Goal: Information Seeking & Learning: Learn about a topic

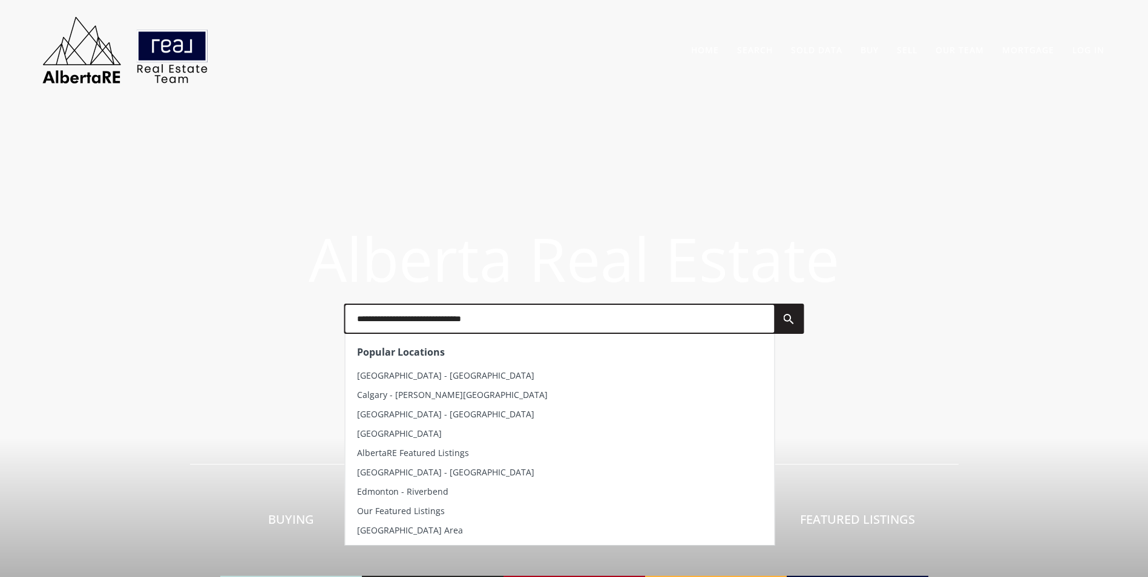
click at [444, 312] on input "text" at bounding box center [559, 319] width 429 height 28
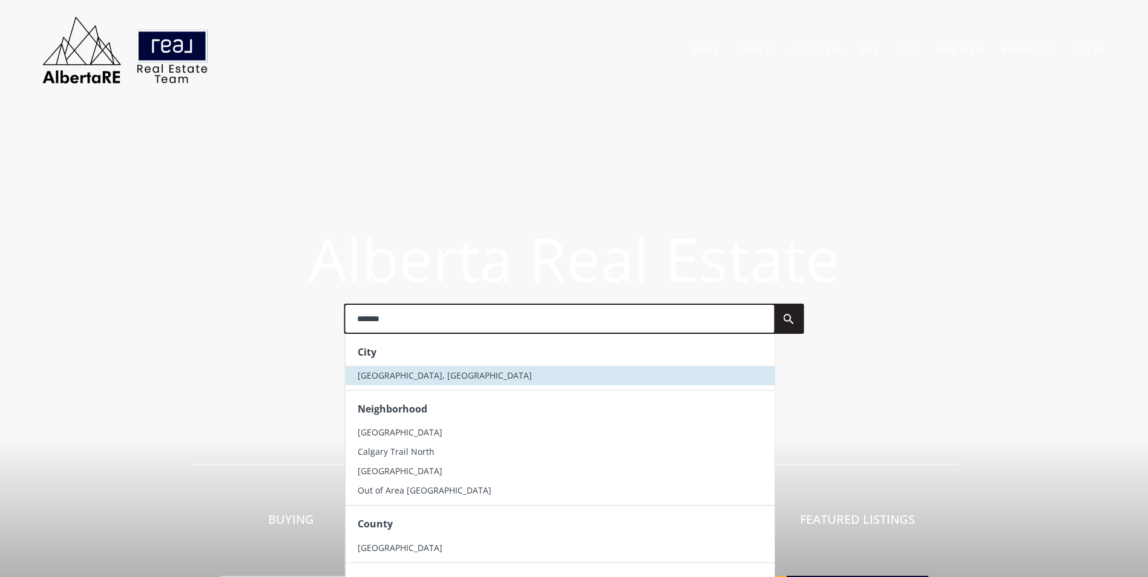
type input "*******"
click at [439, 376] on li "[GEOGRAPHIC_DATA], [GEOGRAPHIC_DATA]" at bounding box center [559, 375] width 429 height 19
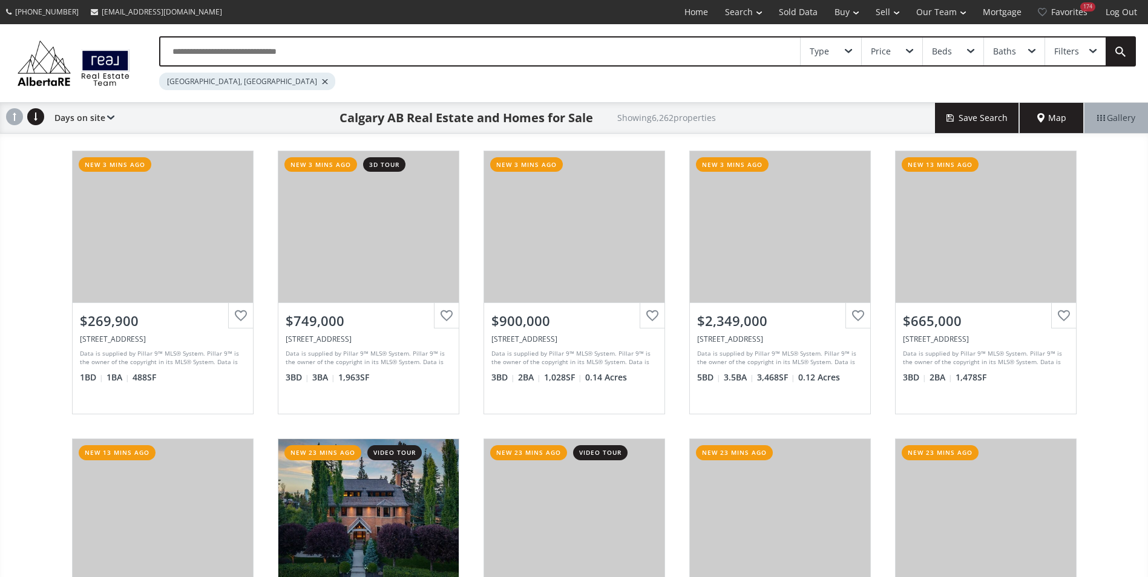
click at [209, 42] on input "text" at bounding box center [479, 52] width 639 height 28
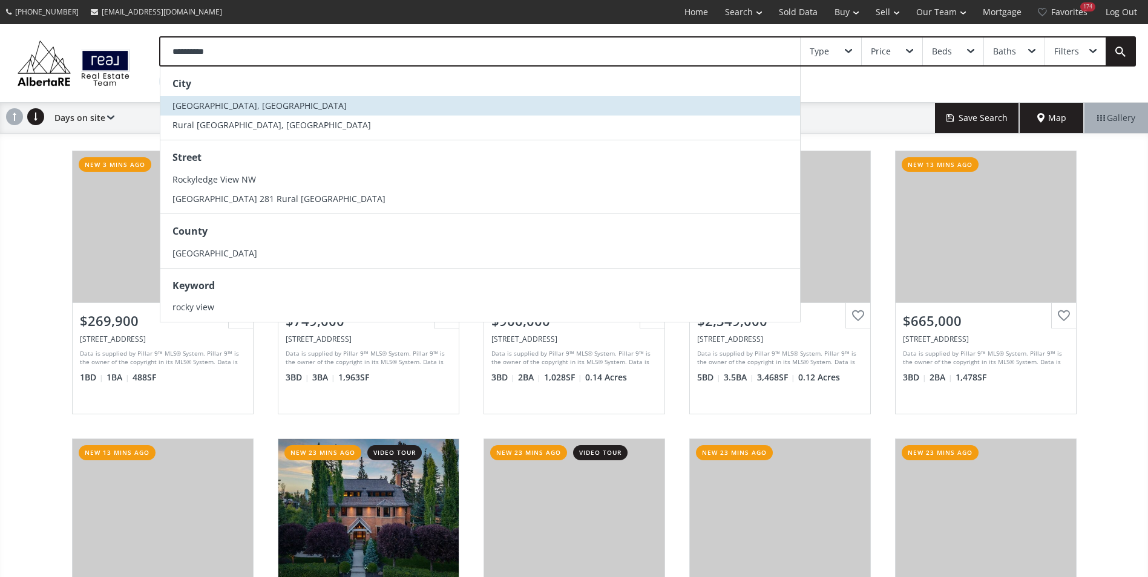
type input "**********"
click at [237, 103] on span "Rocky View County, AB" at bounding box center [259, 105] width 174 height 11
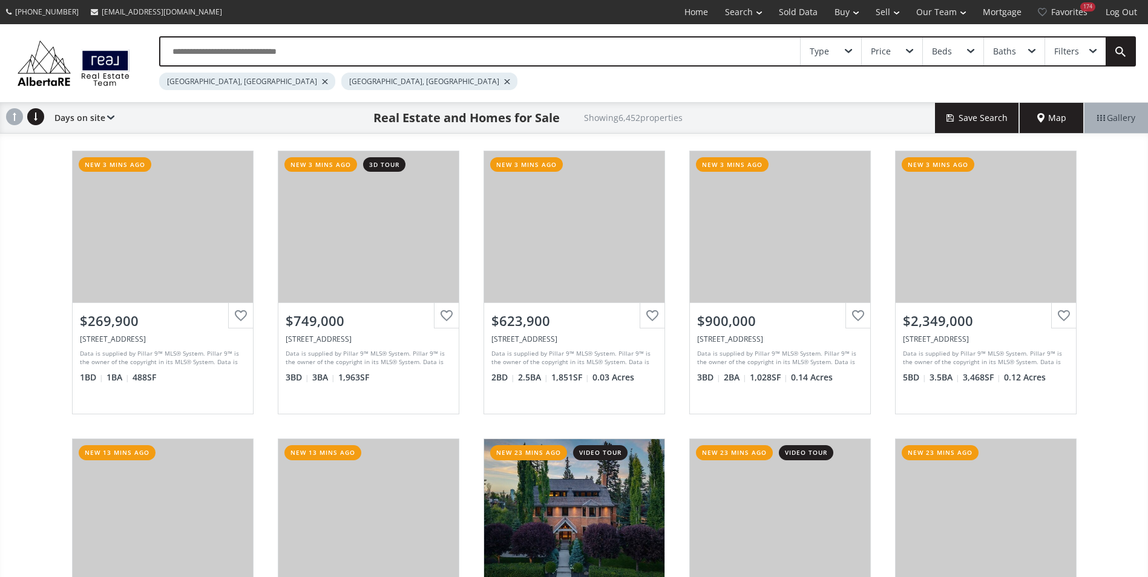
click at [217, 82] on div "Calgary, AB" at bounding box center [247, 82] width 176 height 18
click at [322, 79] on div at bounding box center [325, 81] width 6 height 5
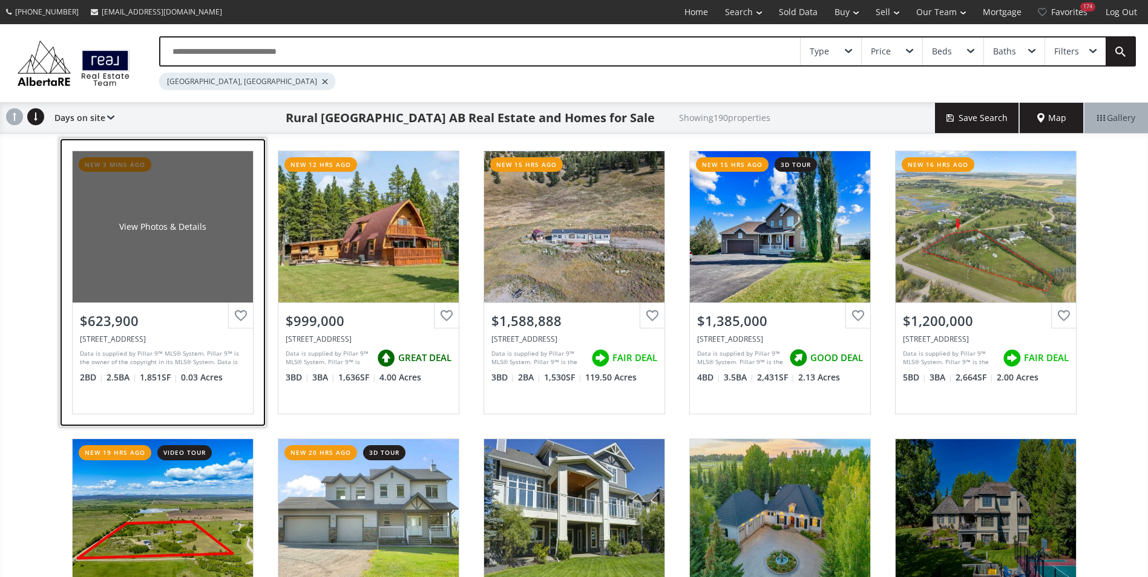
click at [153, 194] on div "View Photos & Details" at bounding box center [163, 226] width 180 height 151
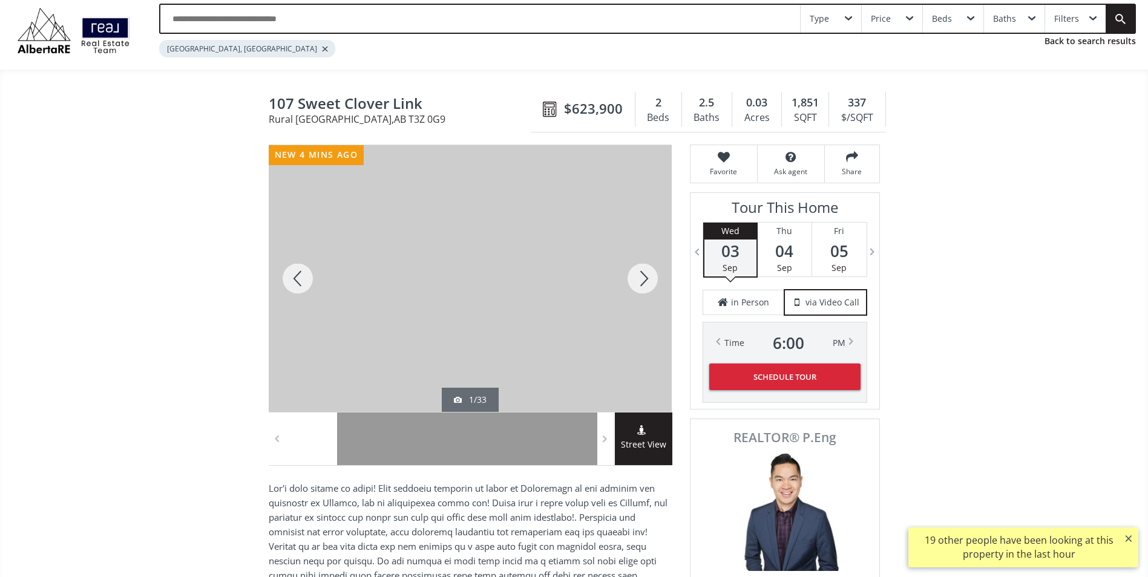
scroll to position [61, 0]
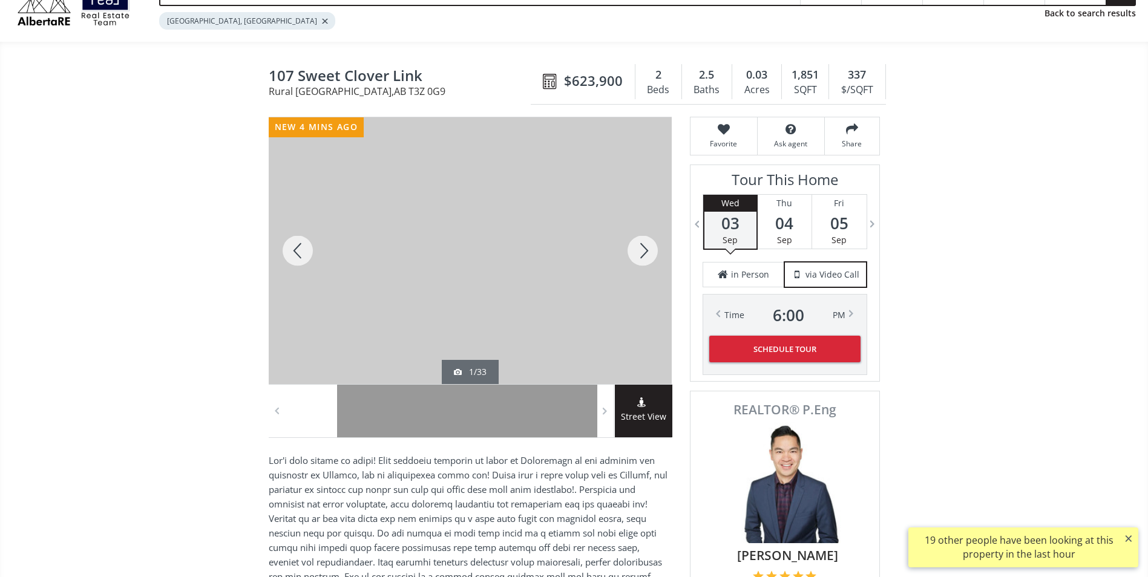
click at [644, 252] on div at bounding box center [642, 250] width 58 height 267
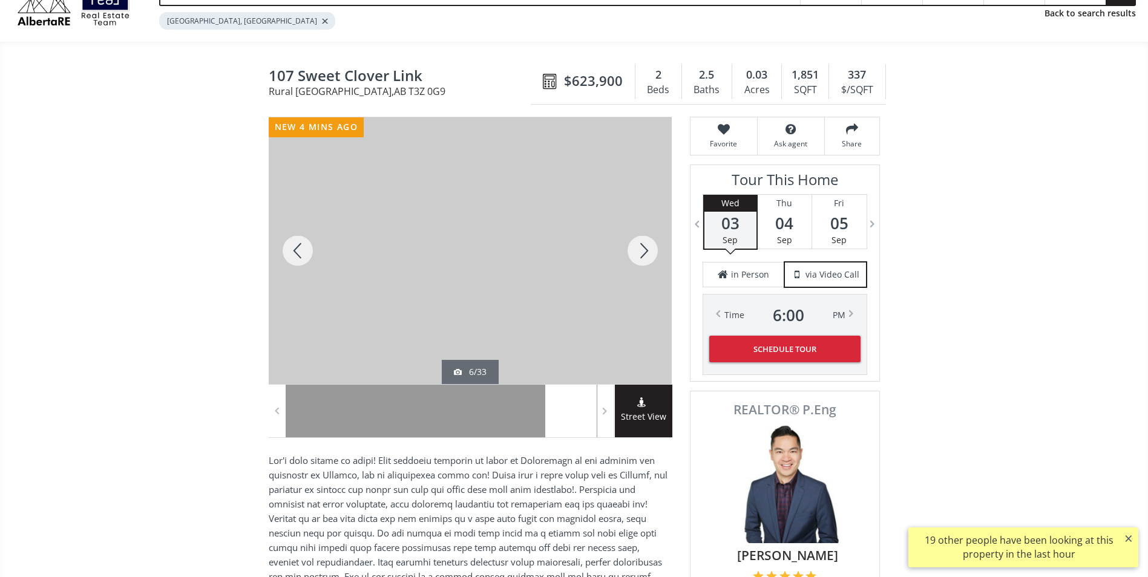
click at [644, 252] on div at bounding box center [642, 250] width 58 height 267
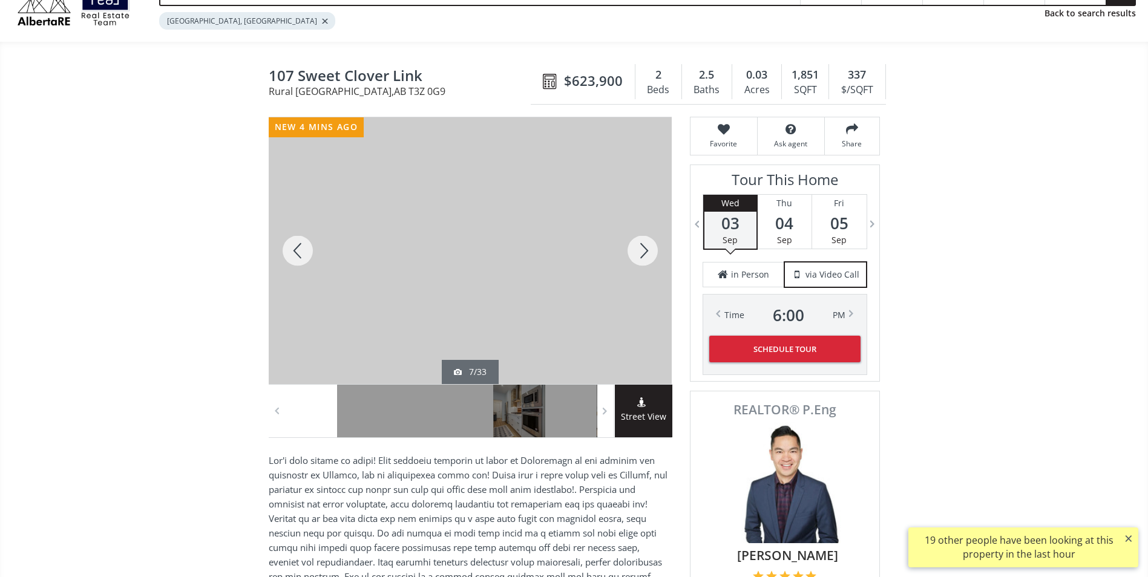
click at [644, 252] on div at bounding box center [642, 250] width 58 height 267
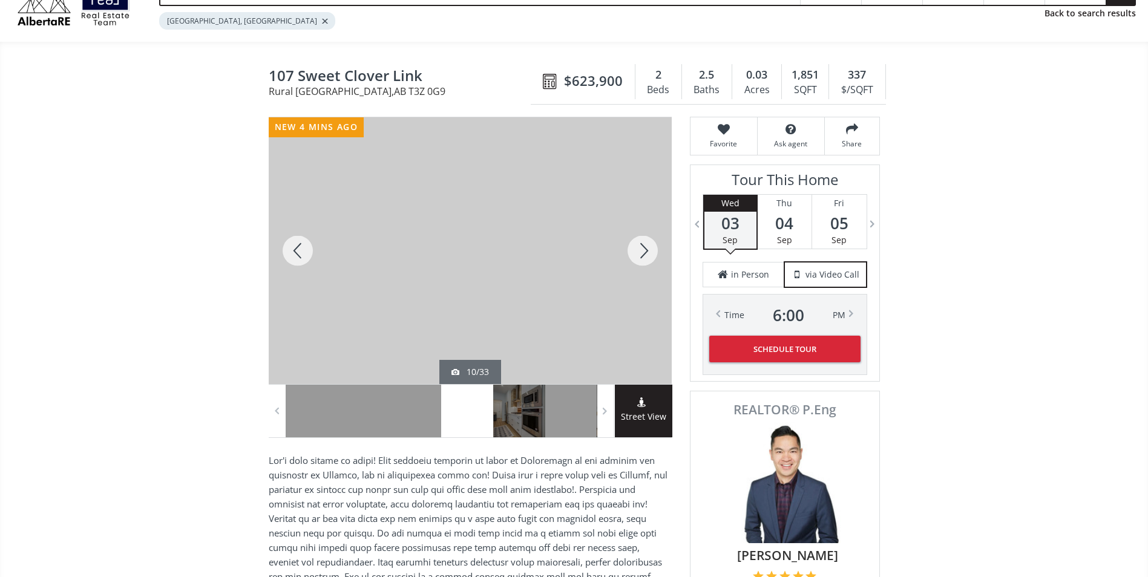
click at [644, 252] on div at bounding box center [642, 250] width 58 height 267
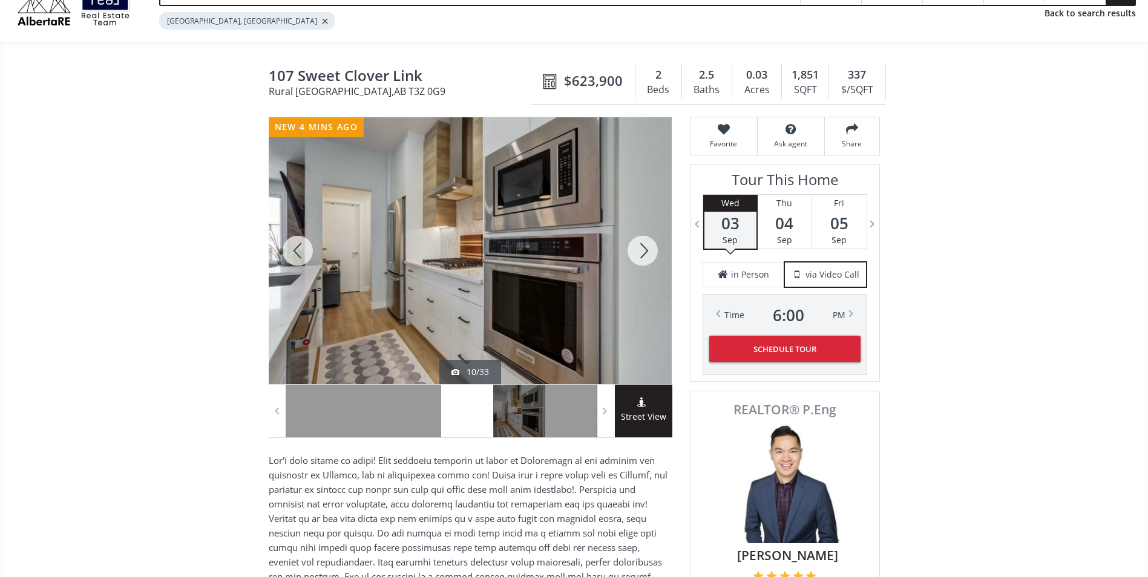
click at [644, 252] on div at bounding box center [642, 250] width 58 height 267
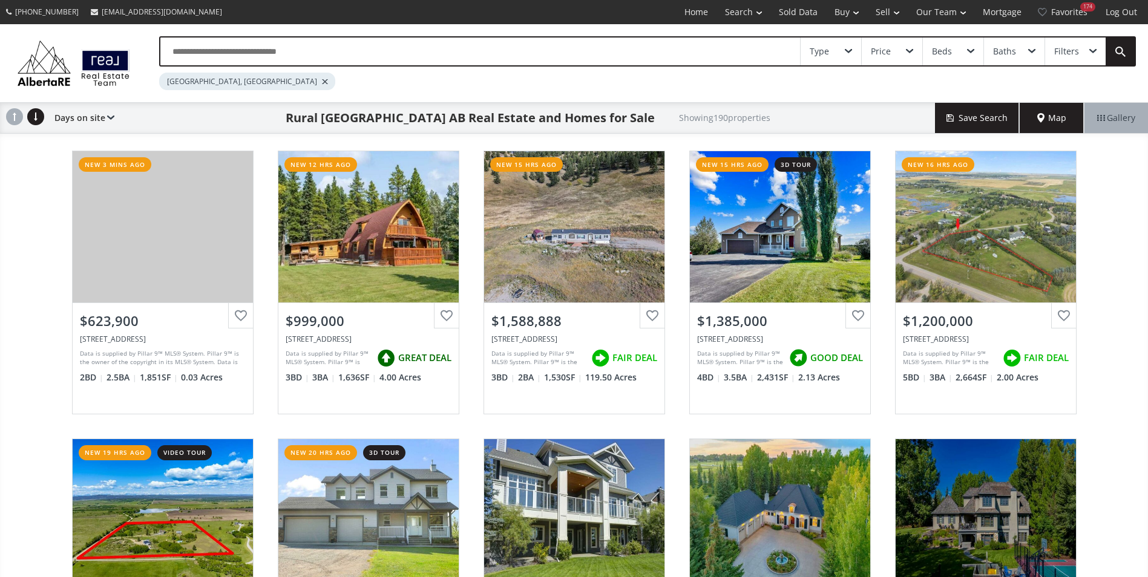
click at [373, 42] on input "text" at bounding box center [479, 52] width 639 height 28
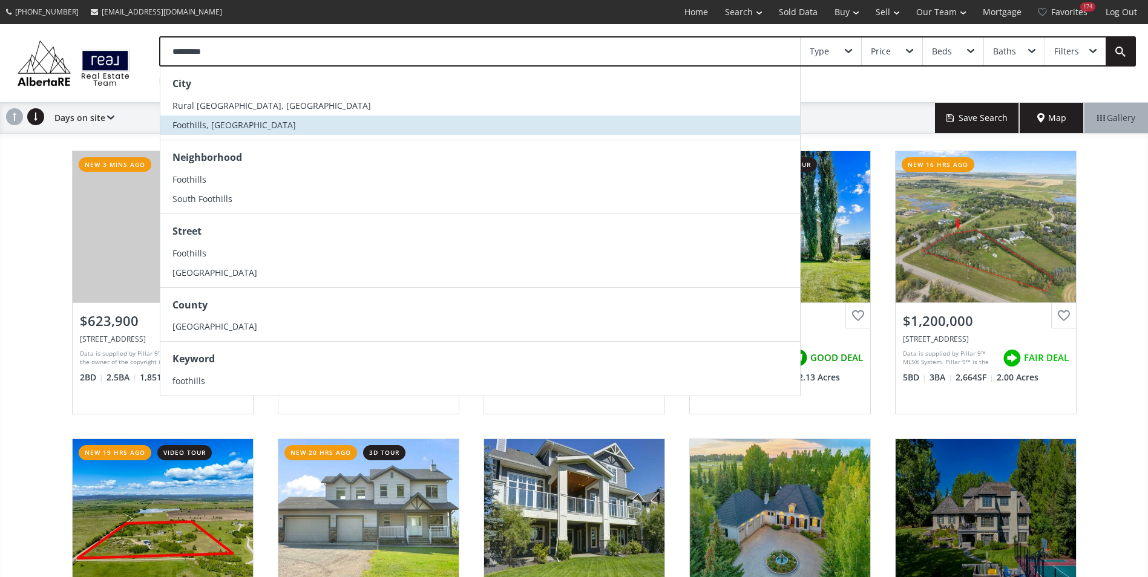
type input "*********"
click at [244, 117] on li "Foothills, AB" at bounding box center [479, 125] width 639 height 19
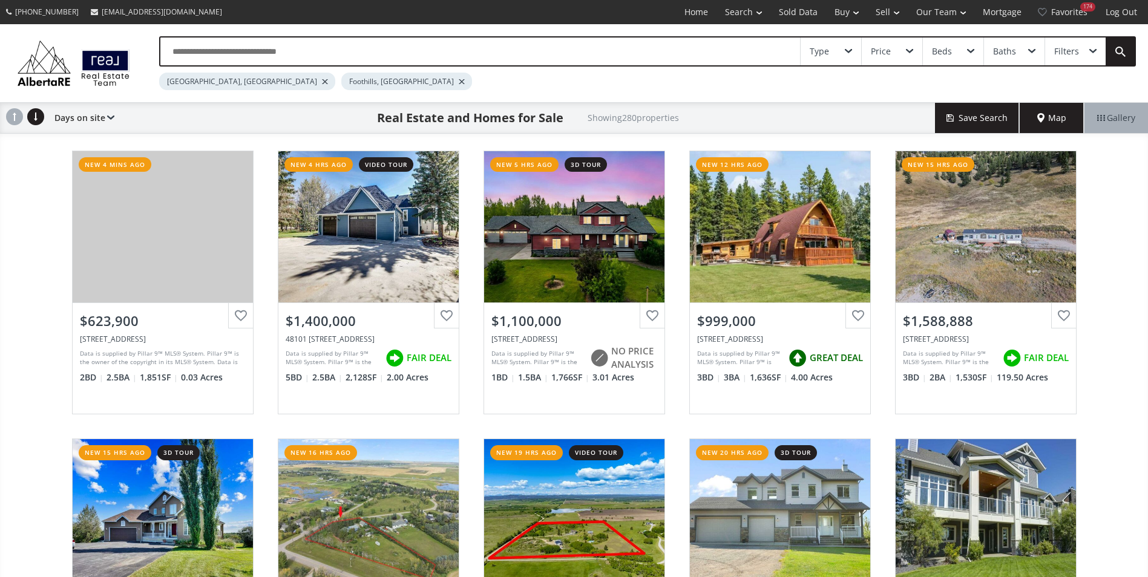
click at [322, 82] on div at bounding box center [325, 81] width 6 height 5
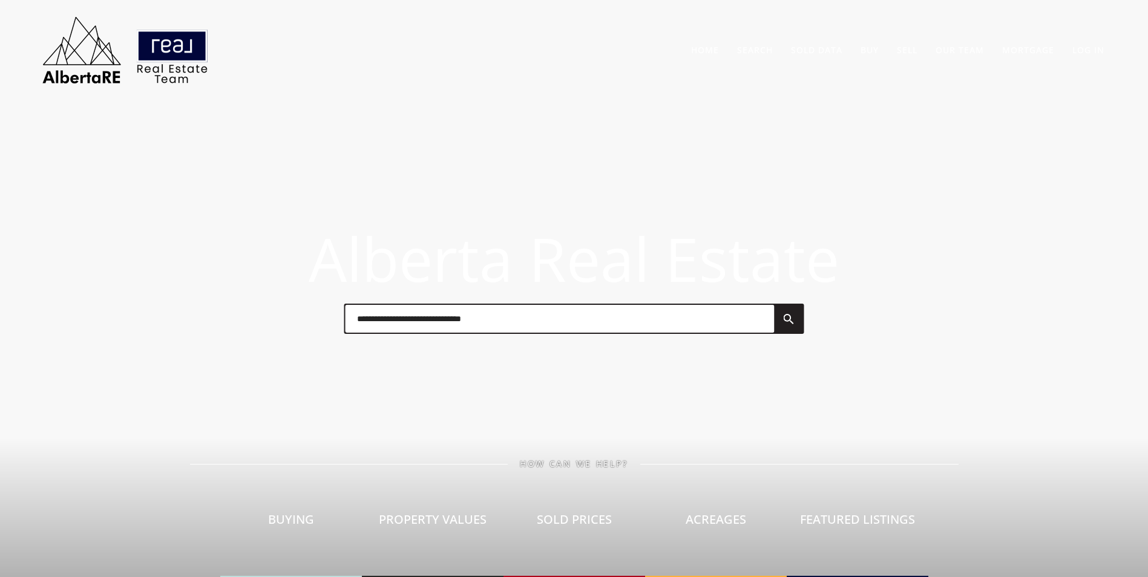
click at [483, 318] on input "text" at bounding box center [559, 319] width 429 height 28
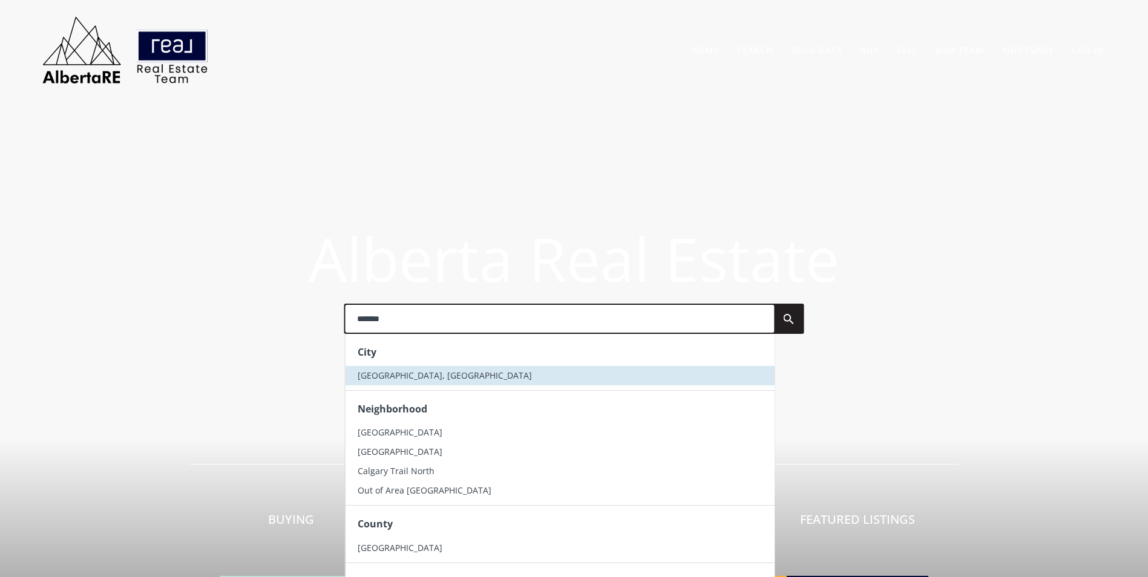
type input "*******"
click at [453, 381] on li "[GEOGRAPHIC_DATA], [GEOGRAPHIC_DATA]" at bounding box center [559, 375] width 429 height 19
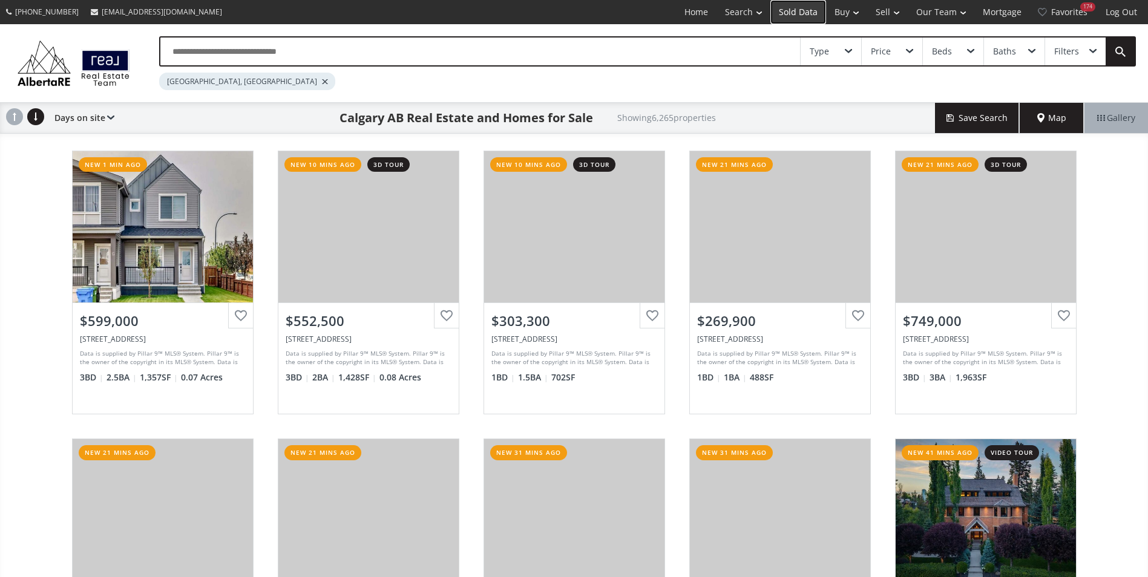
click at [800, 5] on link "Sold Data" at bounding box center [798, 12] width 56 height 24
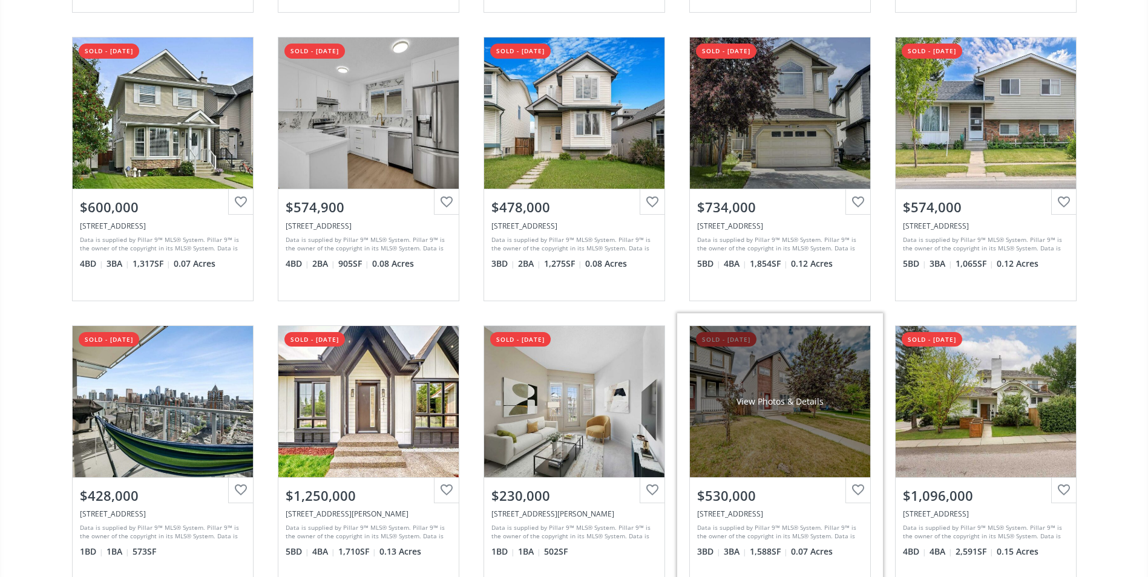
scroll to position [424, 0]
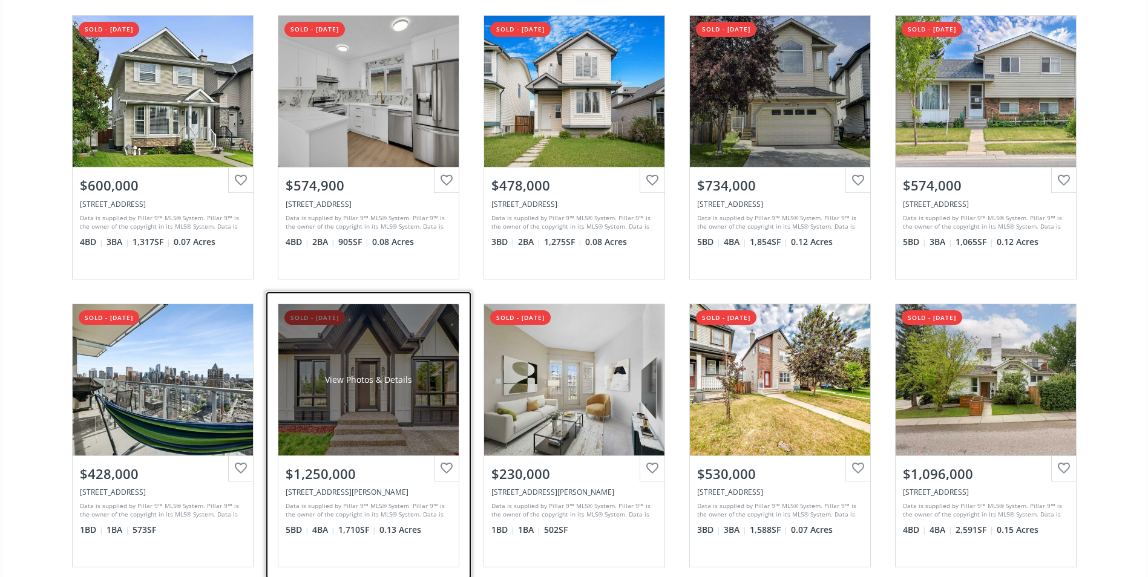
click at [353, 382] on div "View Photos & Details" at bounding box center [368, 380] width 87 height 12
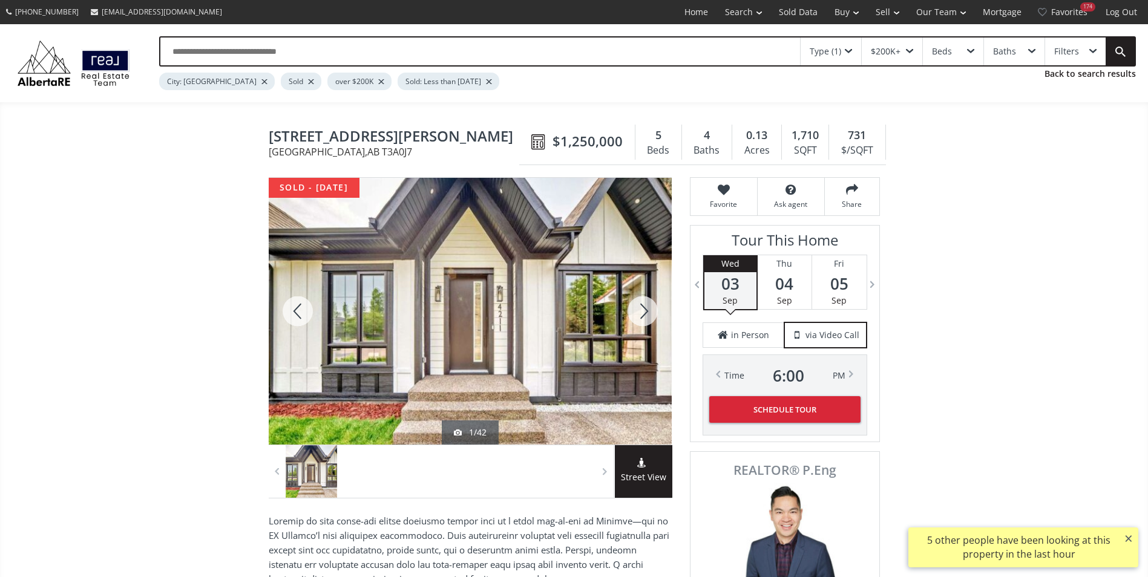
click at [629, 310] on div at bounding box center [642, 311] width 58 height 267
click at [635, 310] on div at bounding box center [642, 311] width 58 height 267
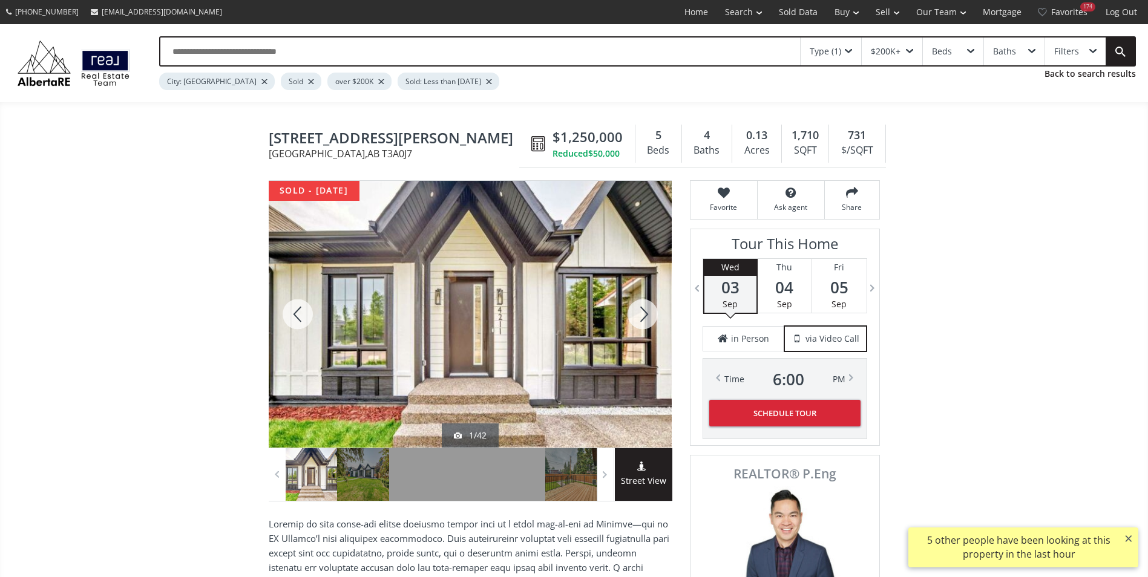
click at [635, 310] on div at bounding box center [642, 314] width 58 height 267
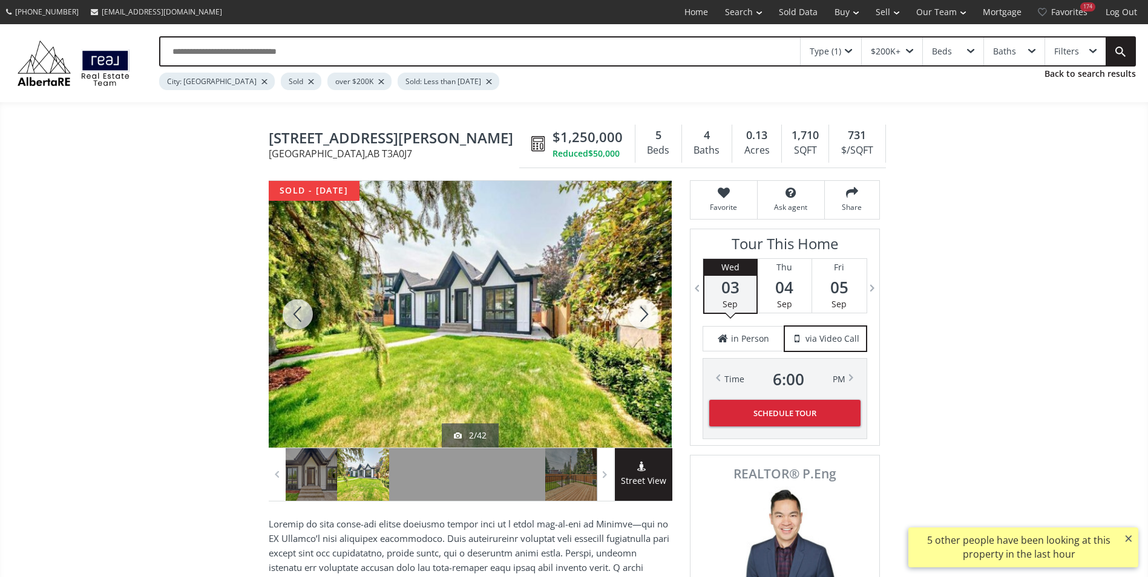
click at [635, 310] on div at bounding box center [642, 314] width 58 height 267
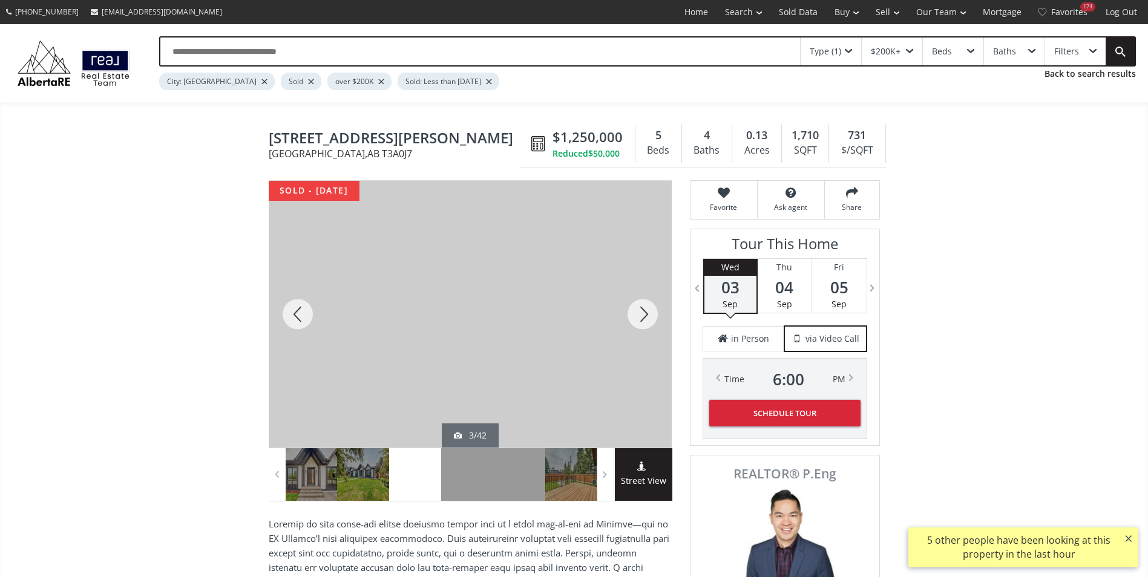
click at [635, 310] on div at bounding box center [642, 314] width 58 height 267
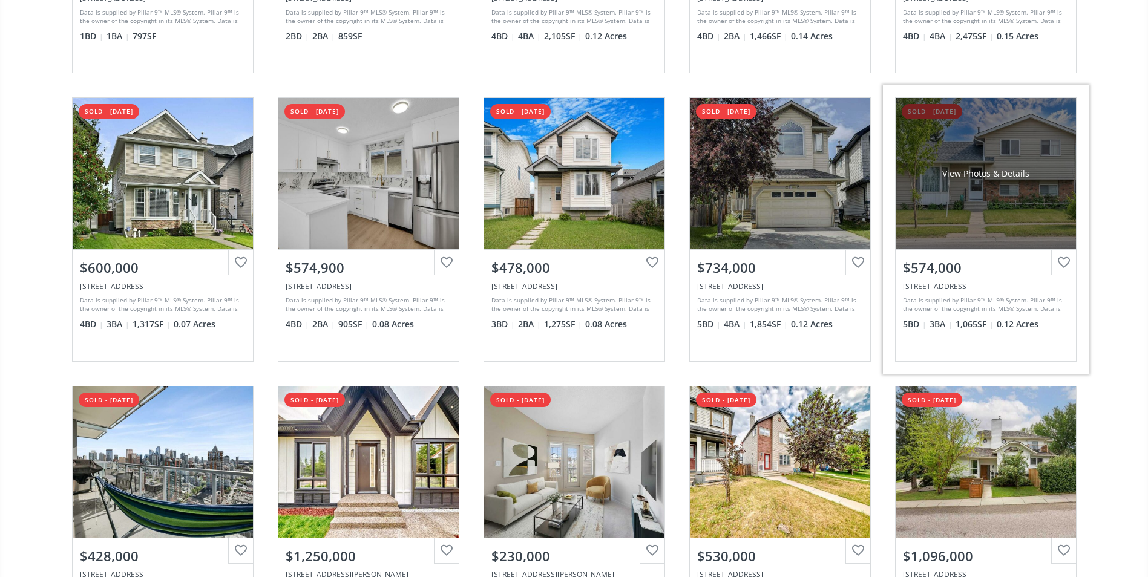
scroll to position [363, 0]
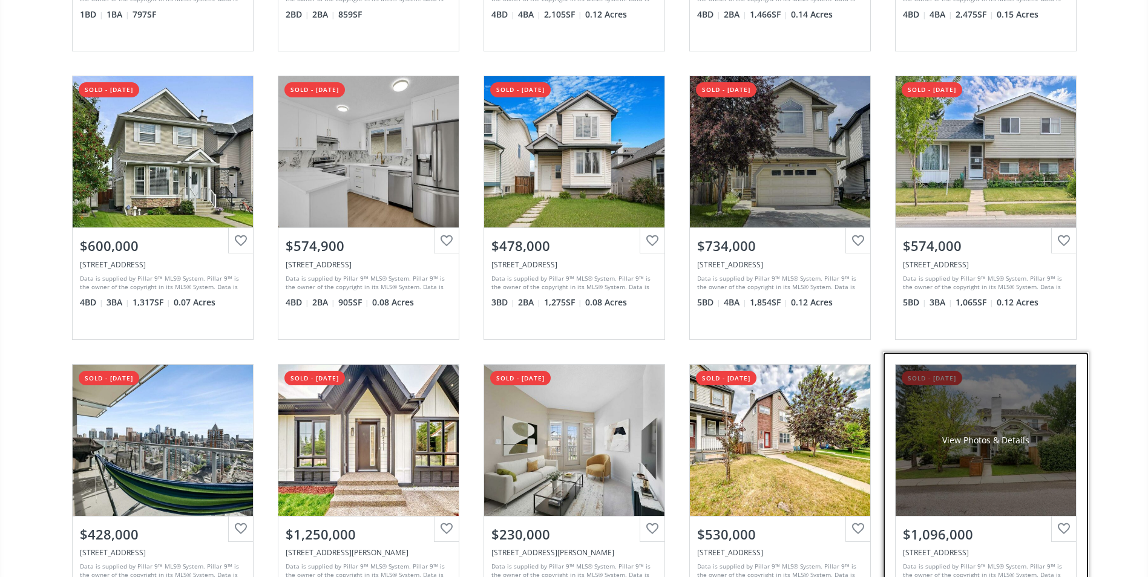
click at [983, 403] on div "View Photos & Details" at bounding box center [985, 440] width 180 height 151
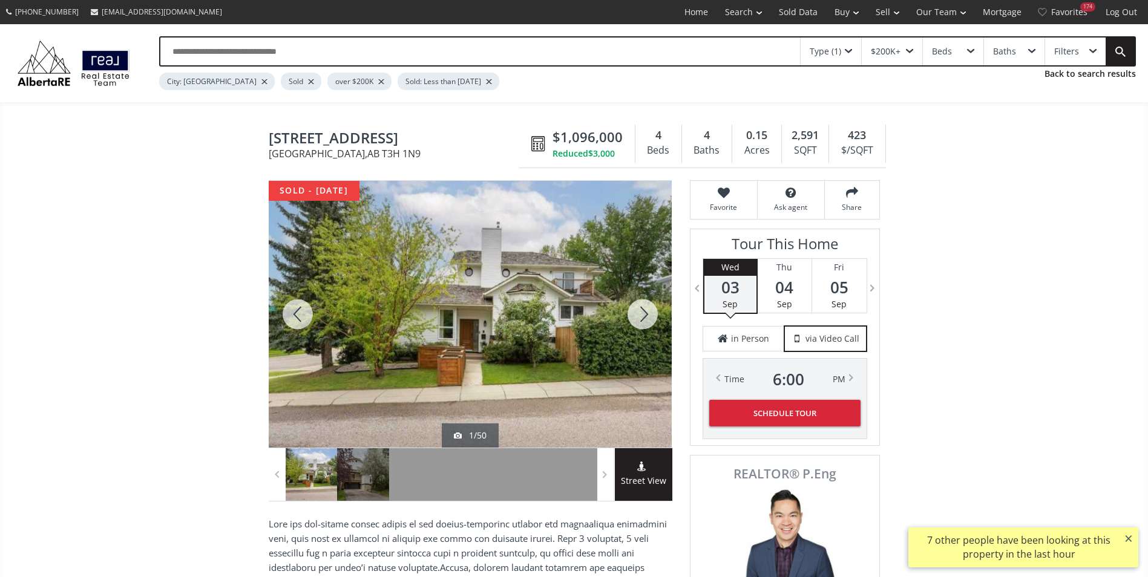
click at [643, 316] on div at bounding box center [642, 314] width 58 height 267
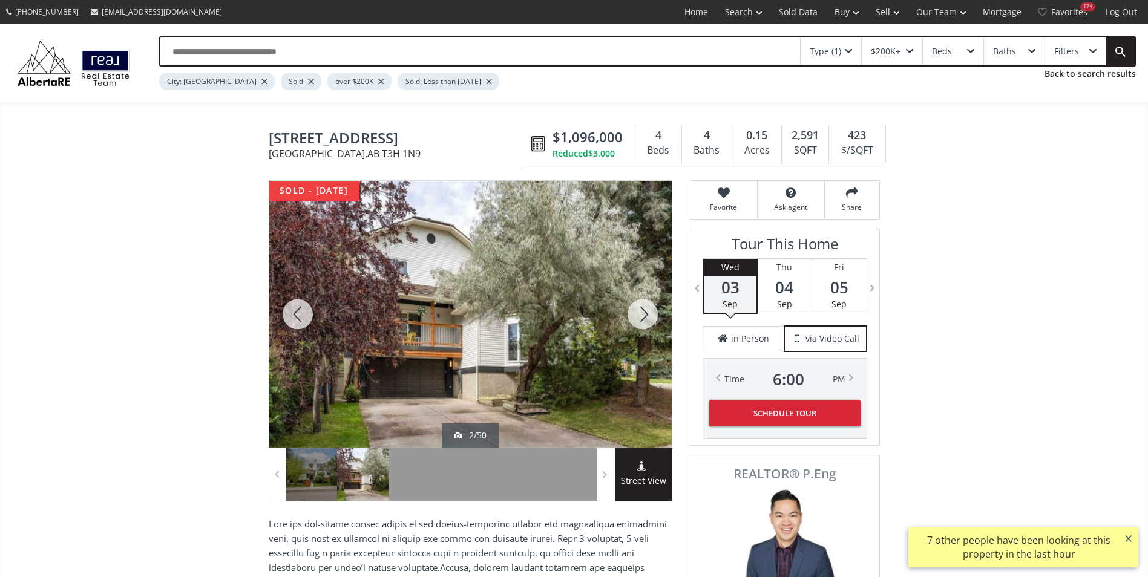
click at [639, 319] on div at bounding box center [642, 314] width 58 height 267
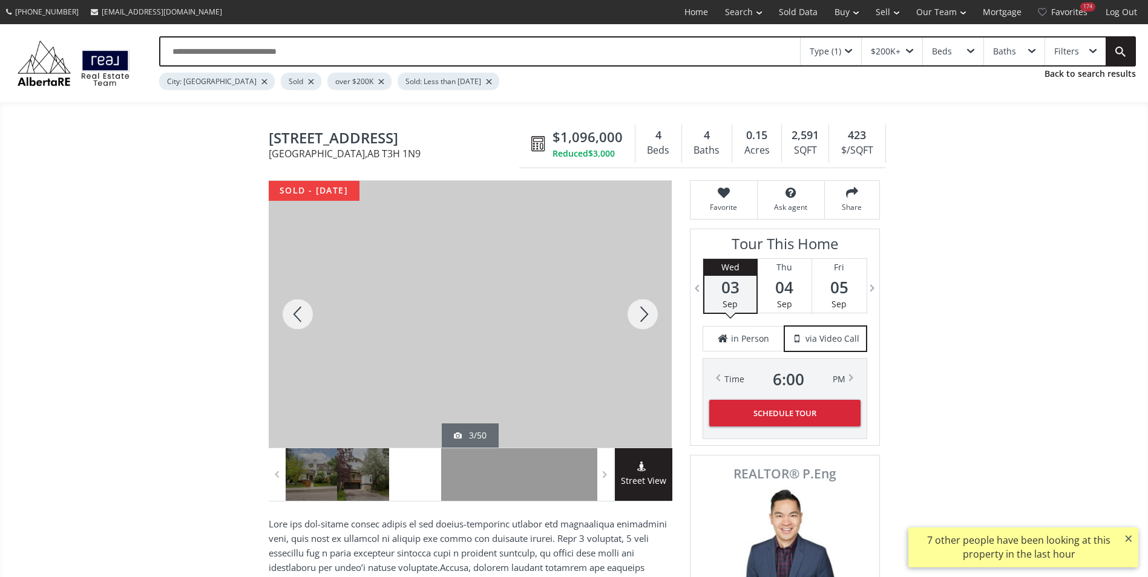
click at [641, 321] on div at bounding box center [642, 314] width 58 height 267
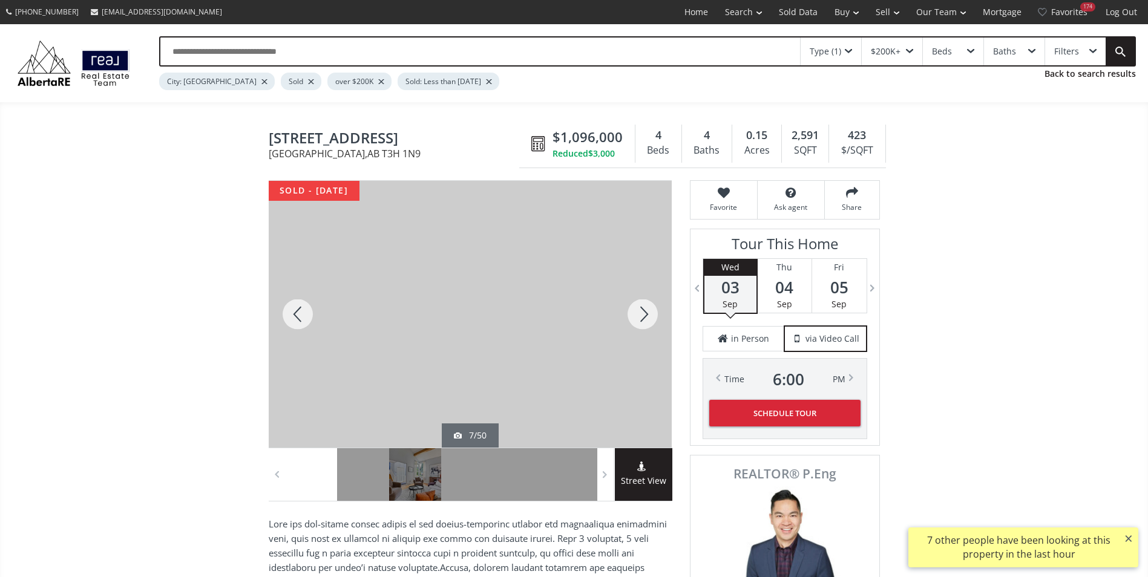
click at [641, 321] on div at bounding box center [642, 314] width 58 height 267
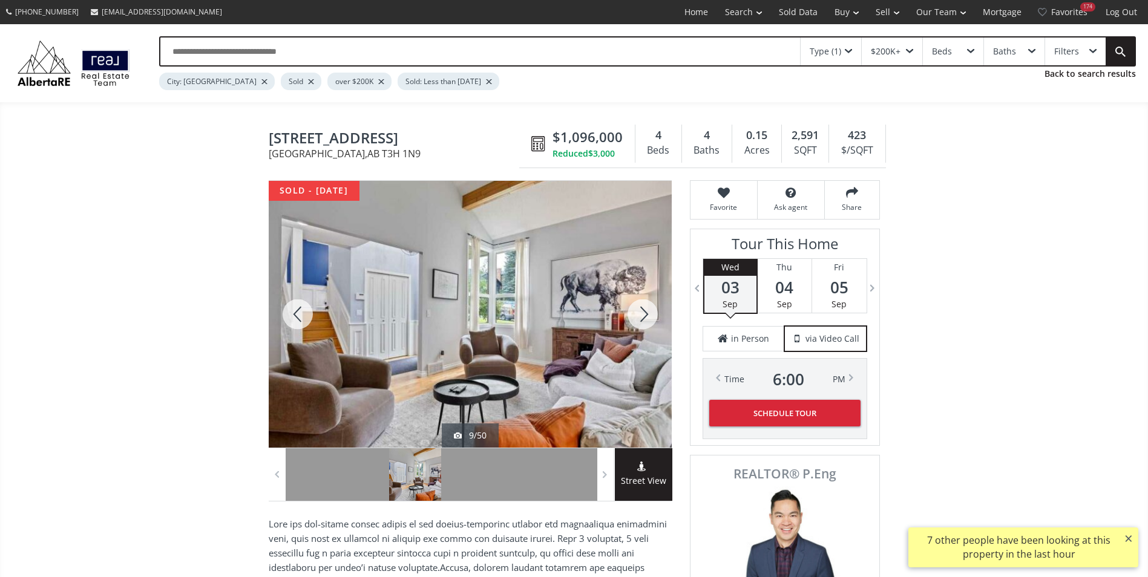
click at [641, 321] on div at bounding box center [642, 314] width 58 height 267
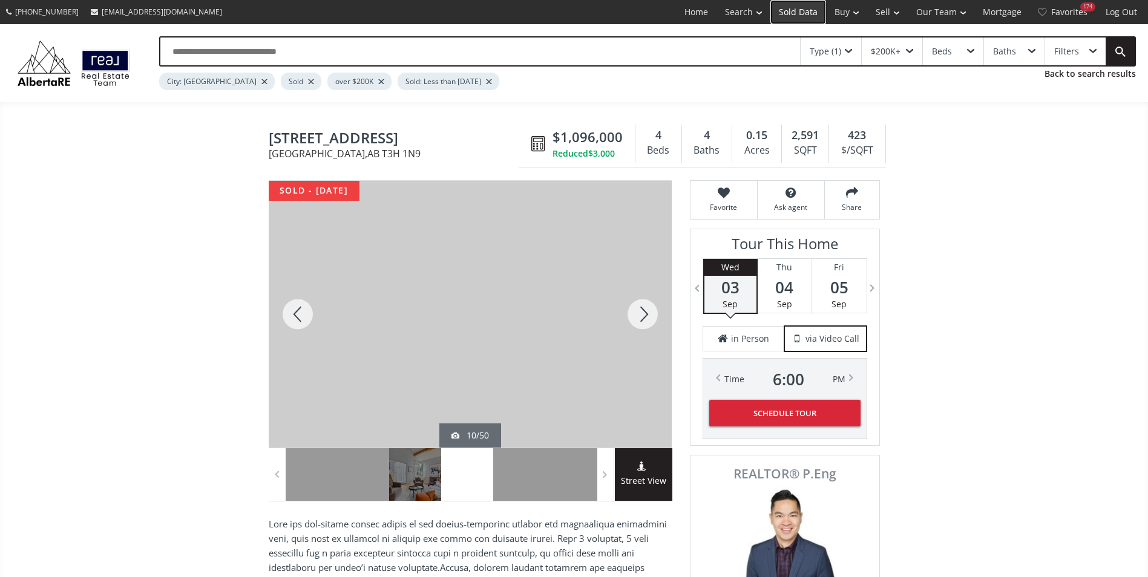
click at [789, 14] on link "Sold Data" at bounding box center [798, 12] width 56 height 24
